Goal: Book appointment/travel/reservation

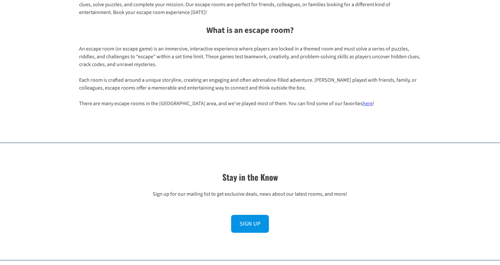
scroll to position [567, 0]
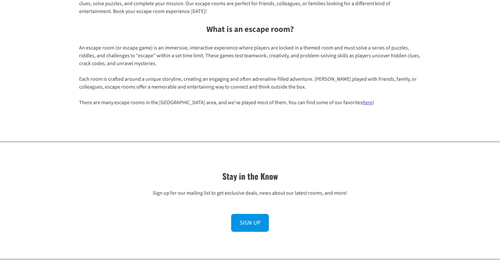
click at [362, 103] on link "here" at bounding box center [367, 102] width 10 height 7
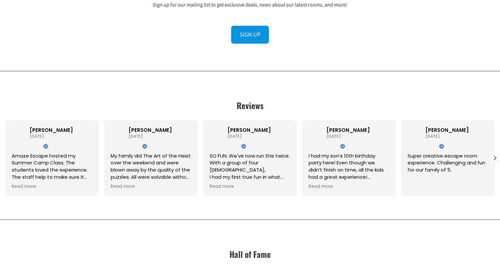
scroll to position [762, 0]
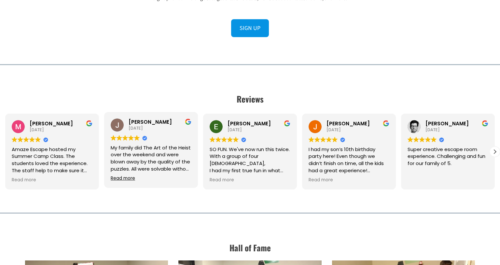
click at [129, 177] on span "Read more" at bounding box center [123, 178] width 24 height 6
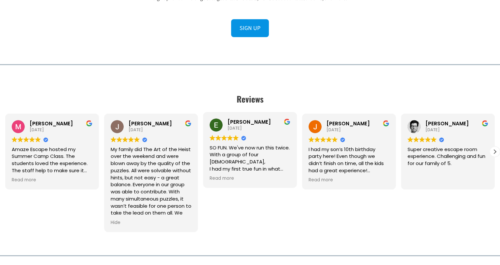
click at [268, 192] on div "[PERSON_NAME] [DATE] Trustindex verifies that the original source of the review…" at bounding box center [249, 171] width 99 height 119
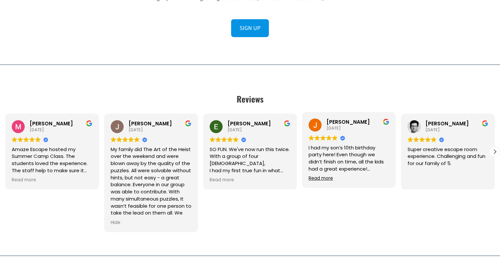
click at [331, 181] on span "Read more" at bounding box center [320, 178] width 24 height 6
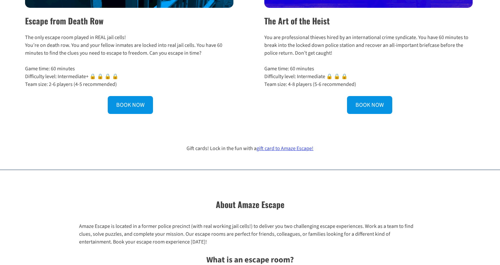
scroll to position [226, 0]
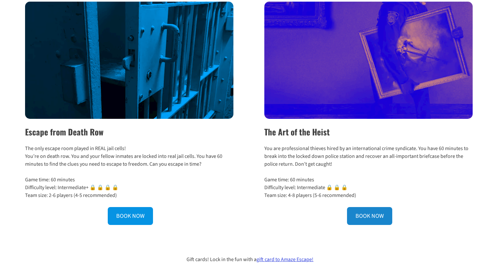
click at [370, 215] on link "BOOK NOW" at bounding box center [369, 216] width 45 height 18
